Goal: Navigation & Orientation: Find specific page/section

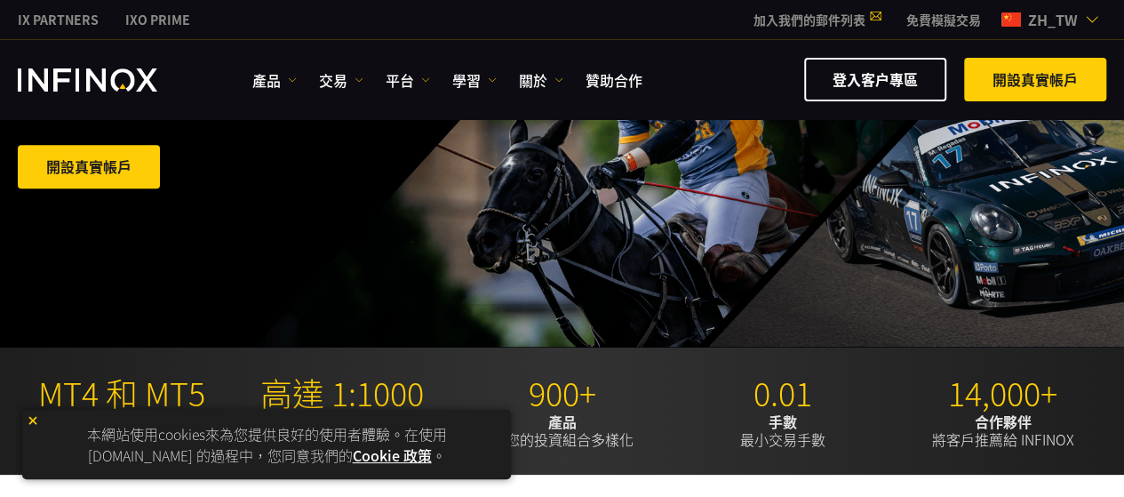
scroll to position [355, 0]
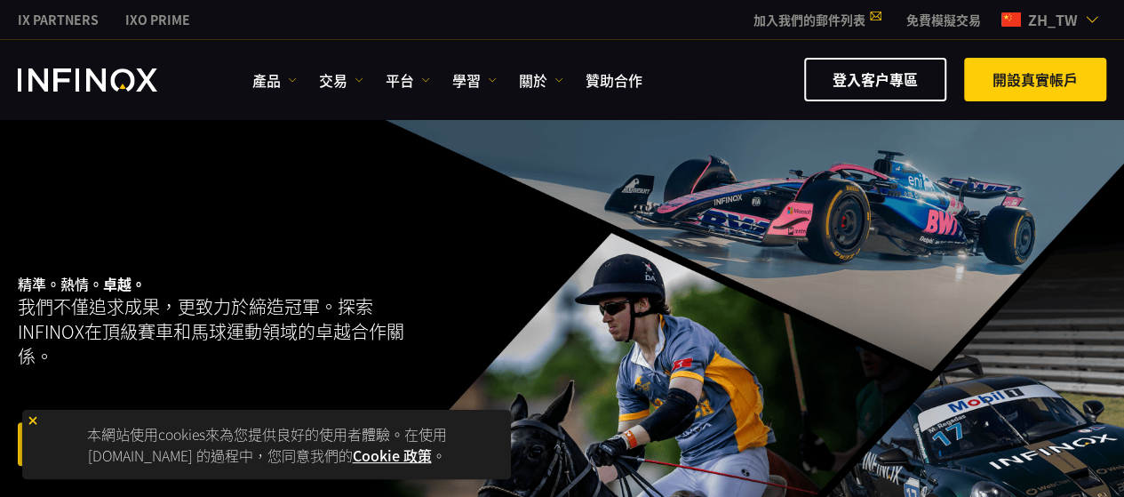
click at [1086, 15] on img at bounding box center [1092, 19] width 14 height 14
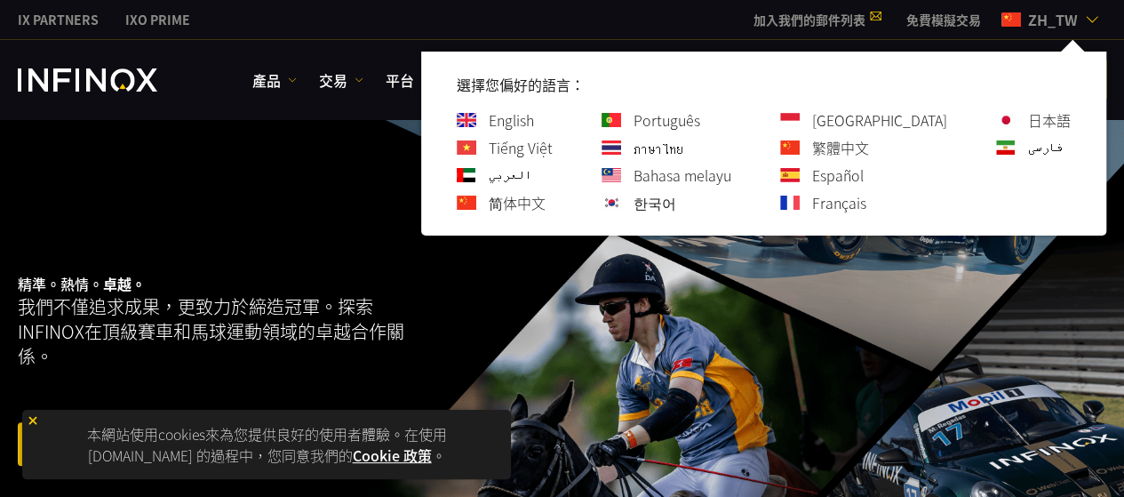
click at [869, 143] on link "繁體中文" at bounding box center [840, 147] width 57 height 21
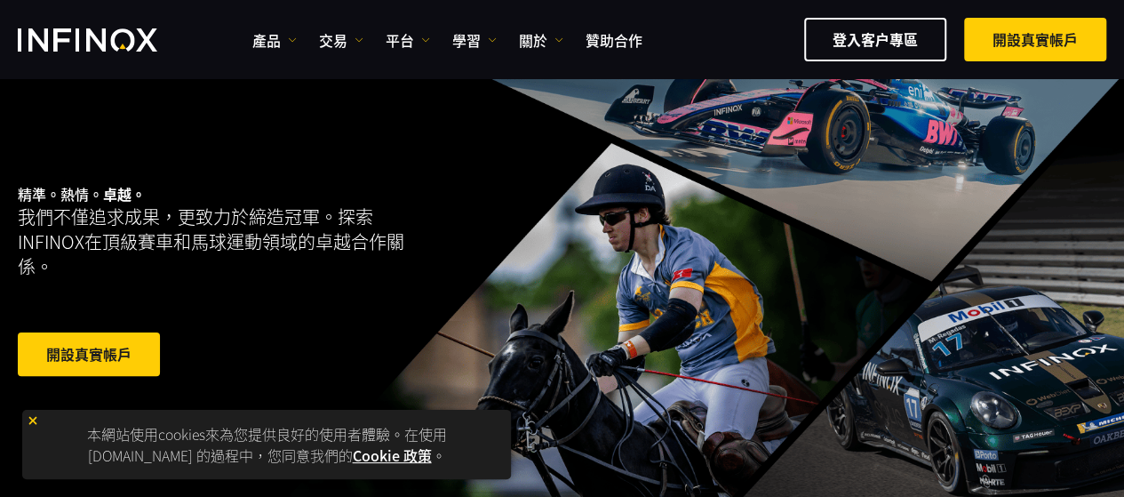
scroll to position [267, 0]
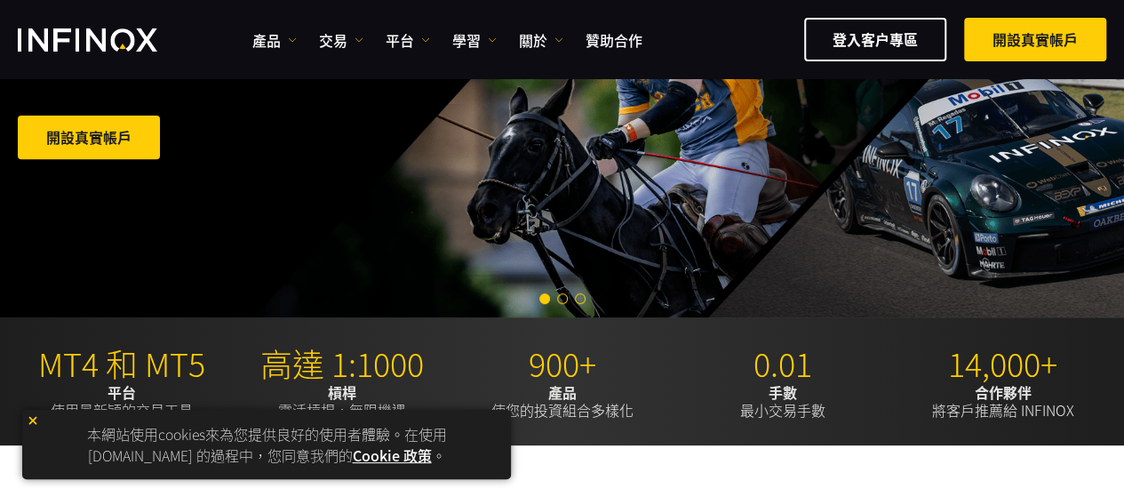
click at [34, 420] on img at bounding box center [33, 420] width 12 height 12
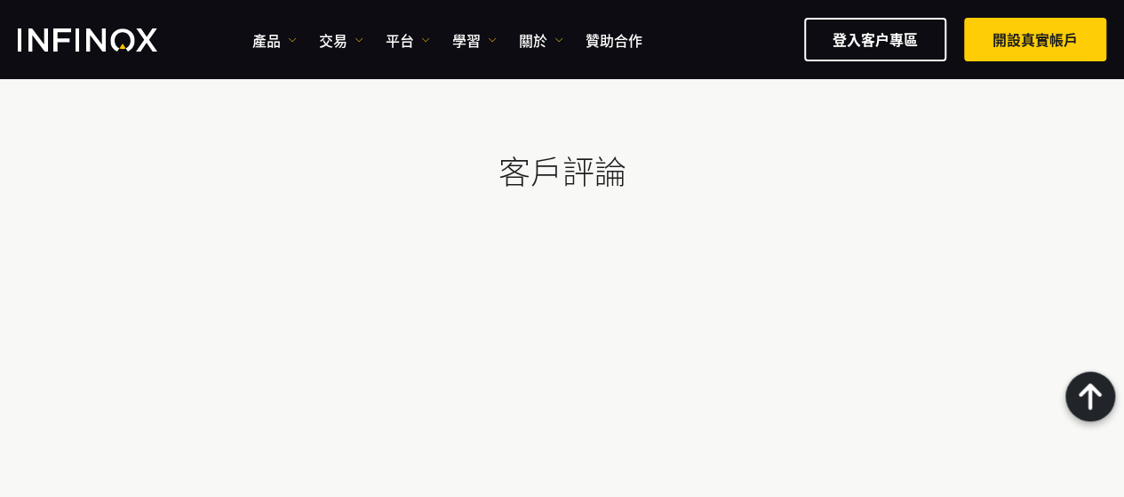
scroll to position [4708, 0]
click at [1035, 40] on span at bounding box center [1035, 40] width 0 height 0
